Goal: Transaction & Acquisition: Purchase product/service

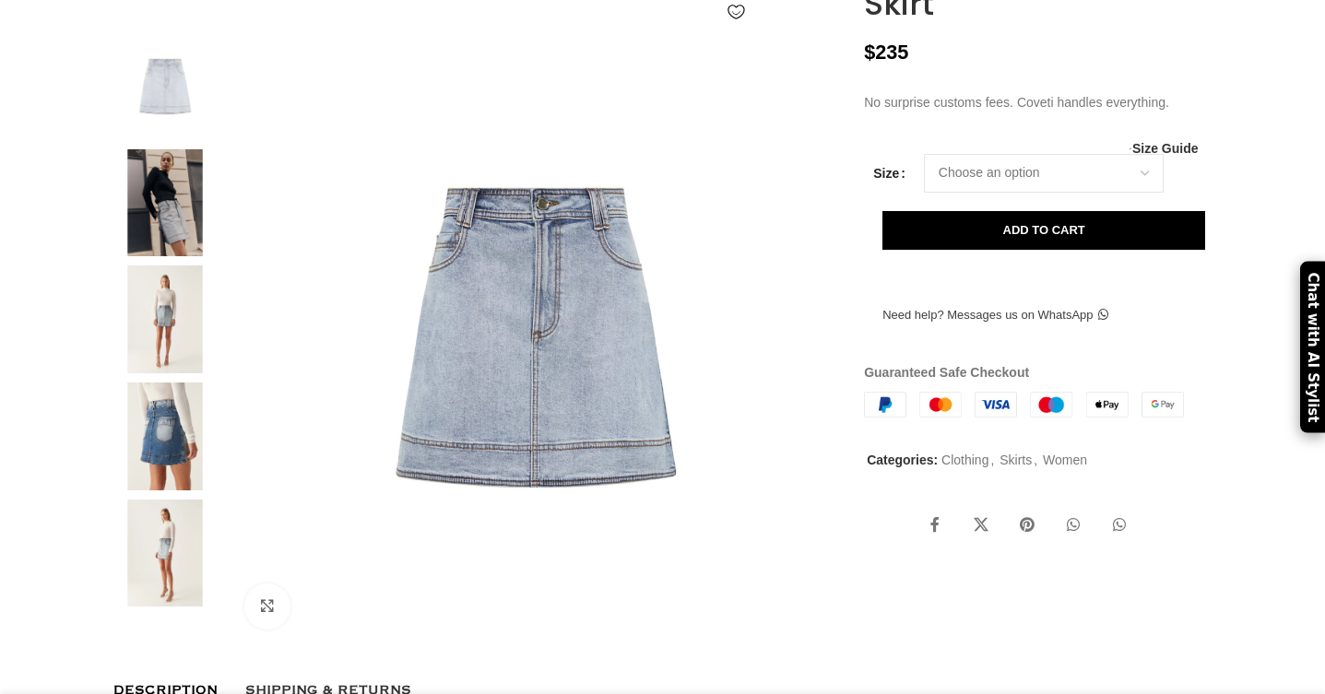
scroll to position [0, 194]
click at [977, 193] on select "Choose an option 4UK 6UK 8 [GEOGRAPHIC_DATA] 10 [GEOGRAPHIC_DATA] 12 [GEOGRAPHI…" at bounding box center [1044, 173] width 240 height 39
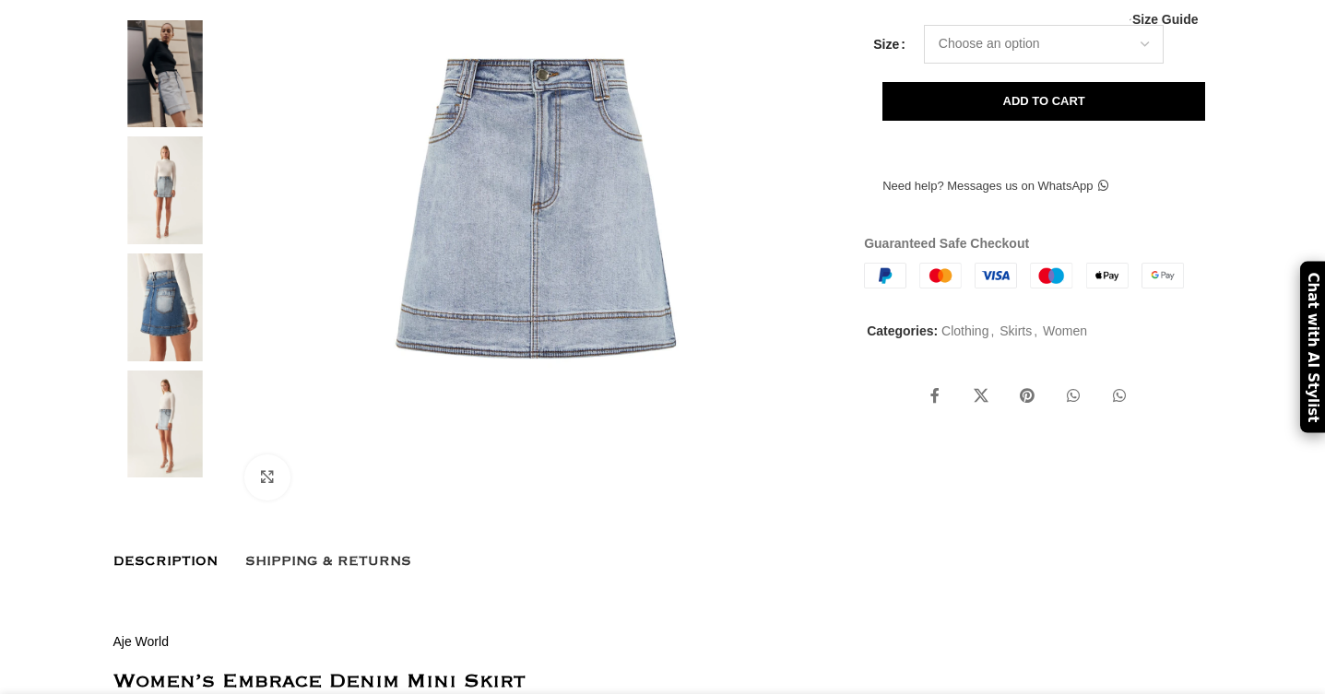
scroll to position [537, 0]
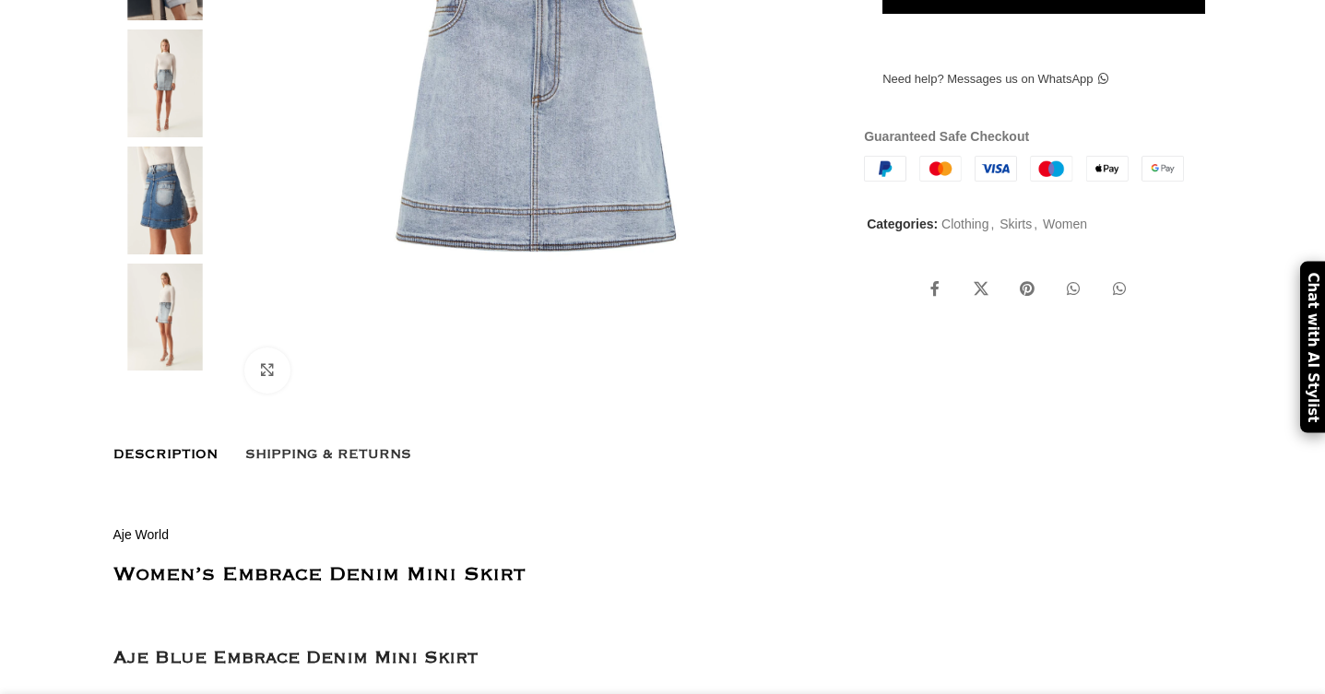
click at [165, 254] on img at bounding box center [165, 201] width 112 height 108
click at [163, 137] on img at bounding box center [165, 84] width 112 height 108
select select "8-[GEOGRAPHIC_DATA]"
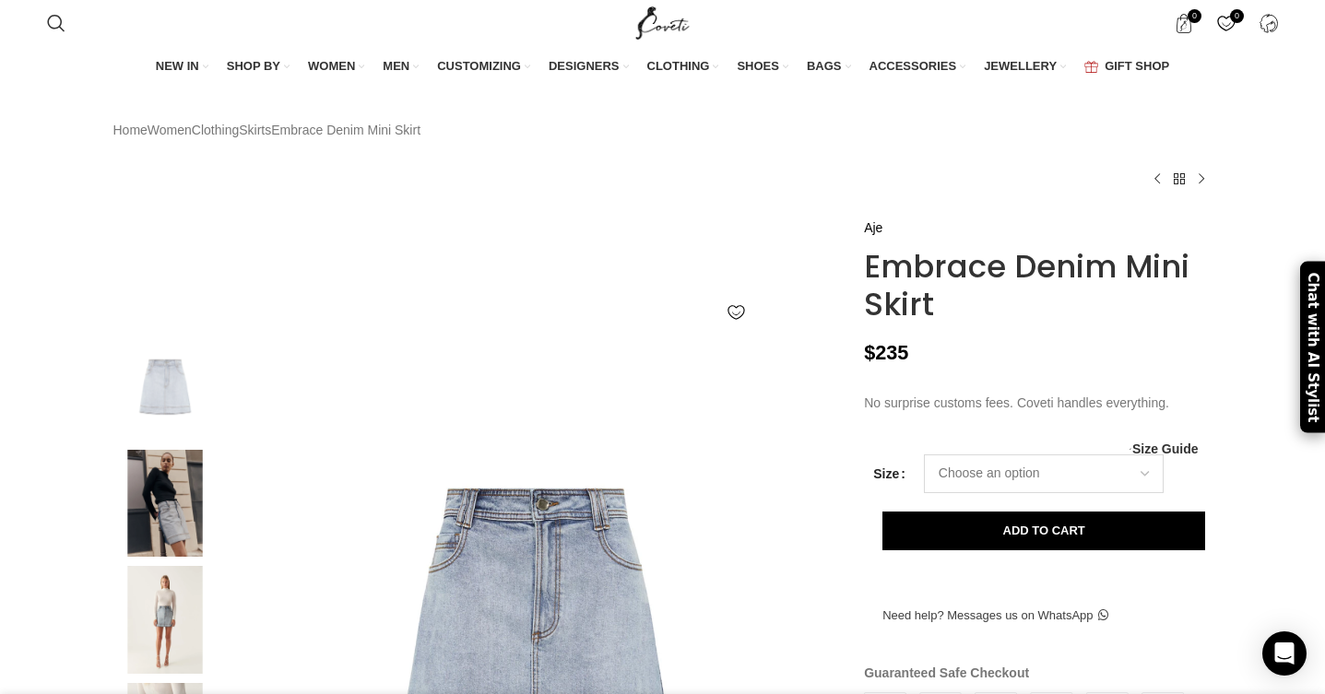
scroll to position [0, 2910]
